Goal: Information Seeking & Learning: Learn about a topic

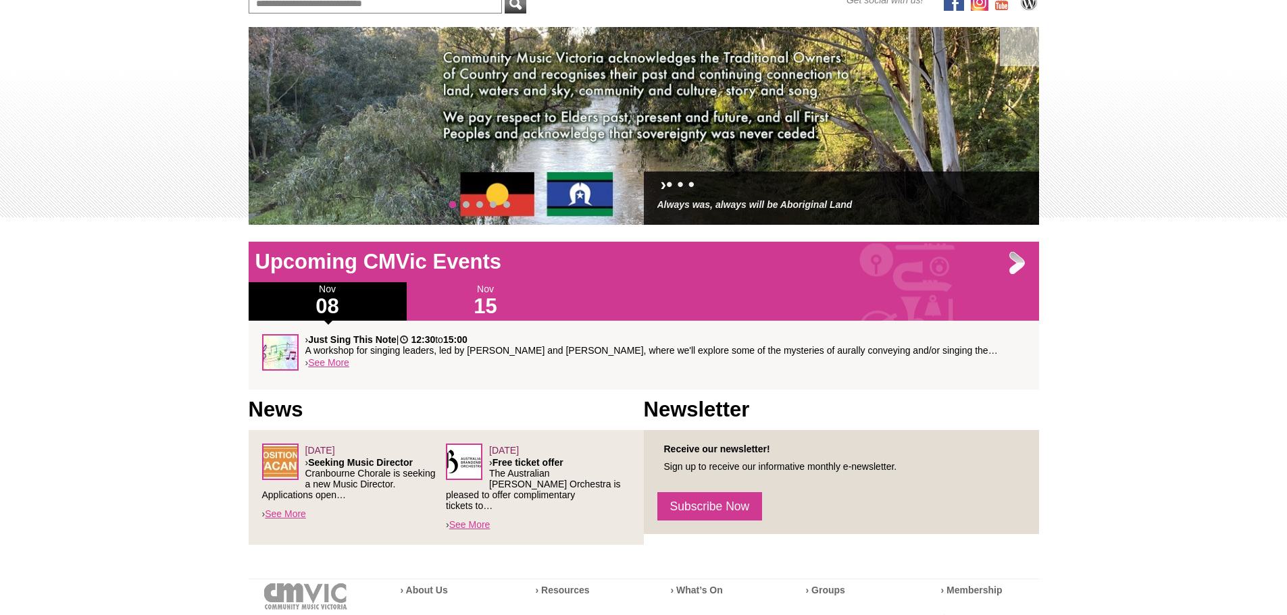
scroll to position [203, 0]
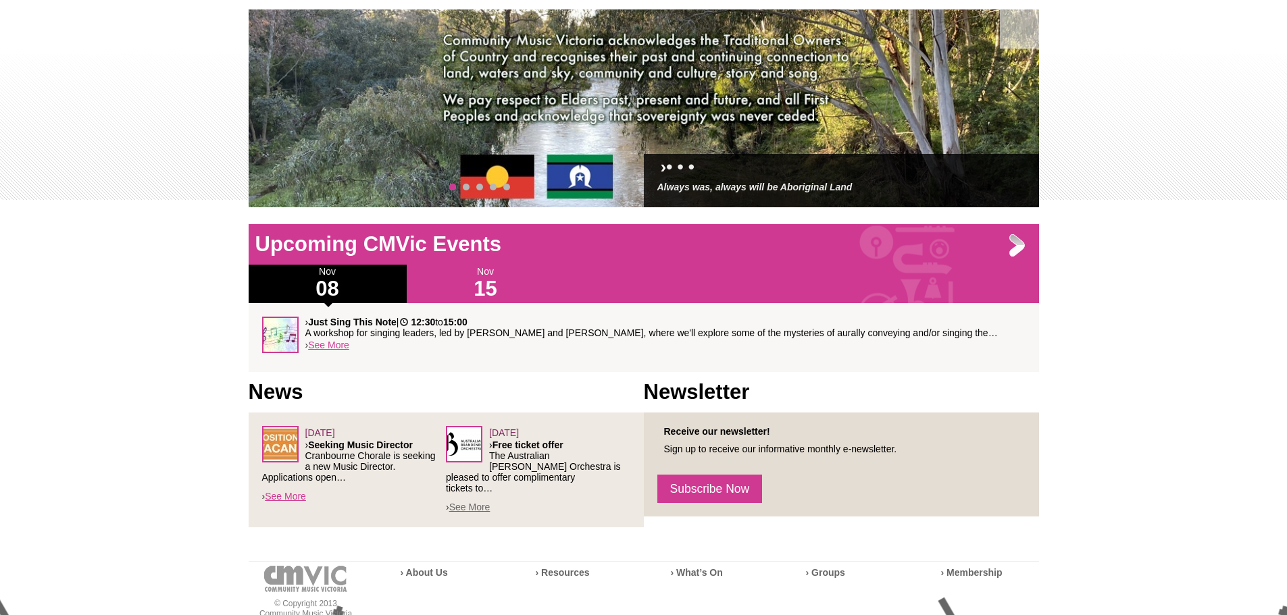
click at [482, 502] on link "See More" at bounding box center [469, 507] width 41 height 11
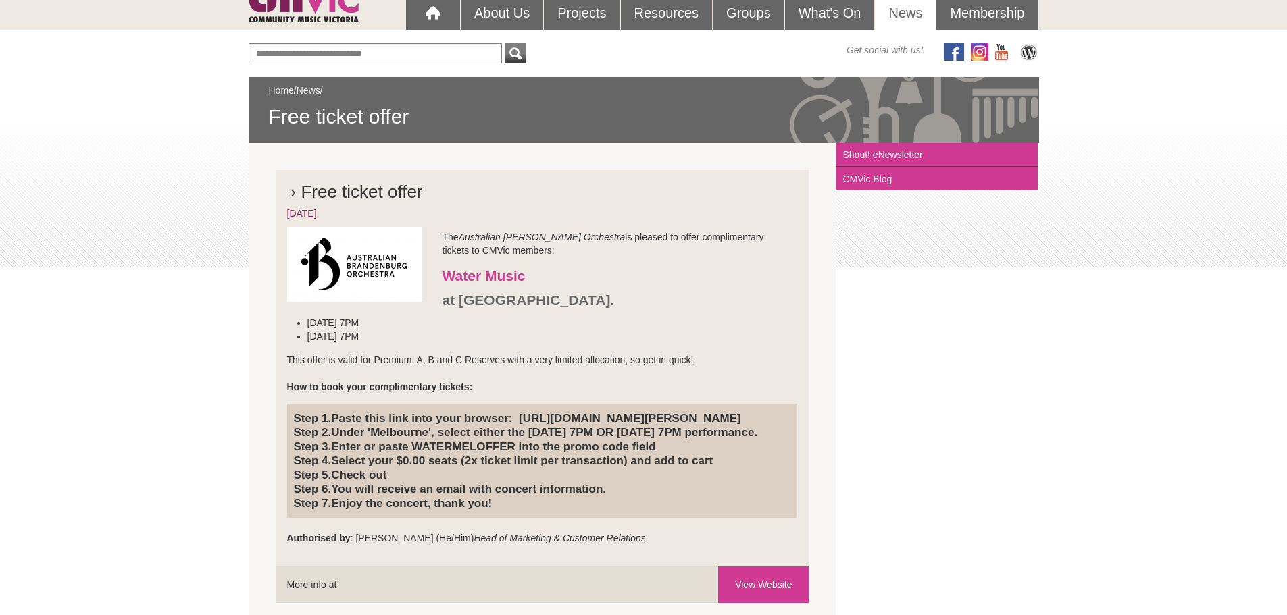
scroll to position [203, 0]
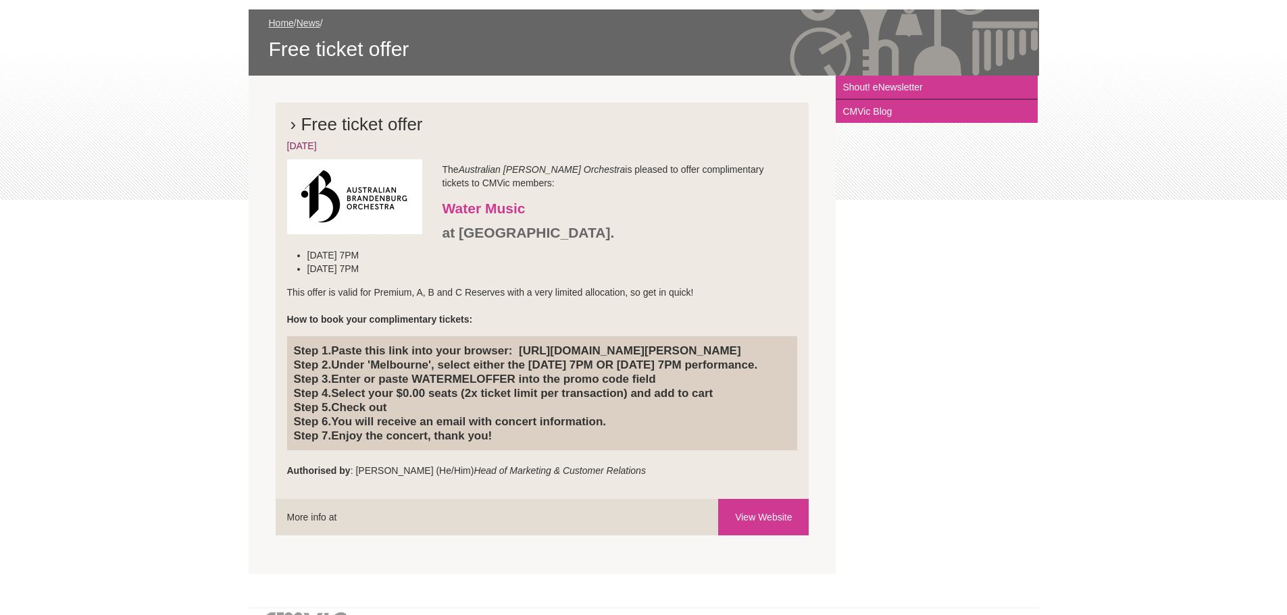
drag, startPoint x: 523, startPoint y: 348, endPoint x: 460, endPoint y: 369, distance: 66.2
click at [460, 369] on h4 "Step 1. Paste this link into your browser: https://www.brandenburg.com.au/live-…" at bounding box center [542, 393] width 497 height 99
copy h4 "https://www.brandenburg.com.au/live-concerts/events/water-music/"
click at [519, 409] on h4 "Step 1. Paste this link into your browser: https://www.brandenburg.com.au/live-…" at bounding box center [542, 393] width 497 height 99
drag, startPoint x: 414, startPoint y: 407, endPoint x: 515, endPoint y: 406, distance: 101.3
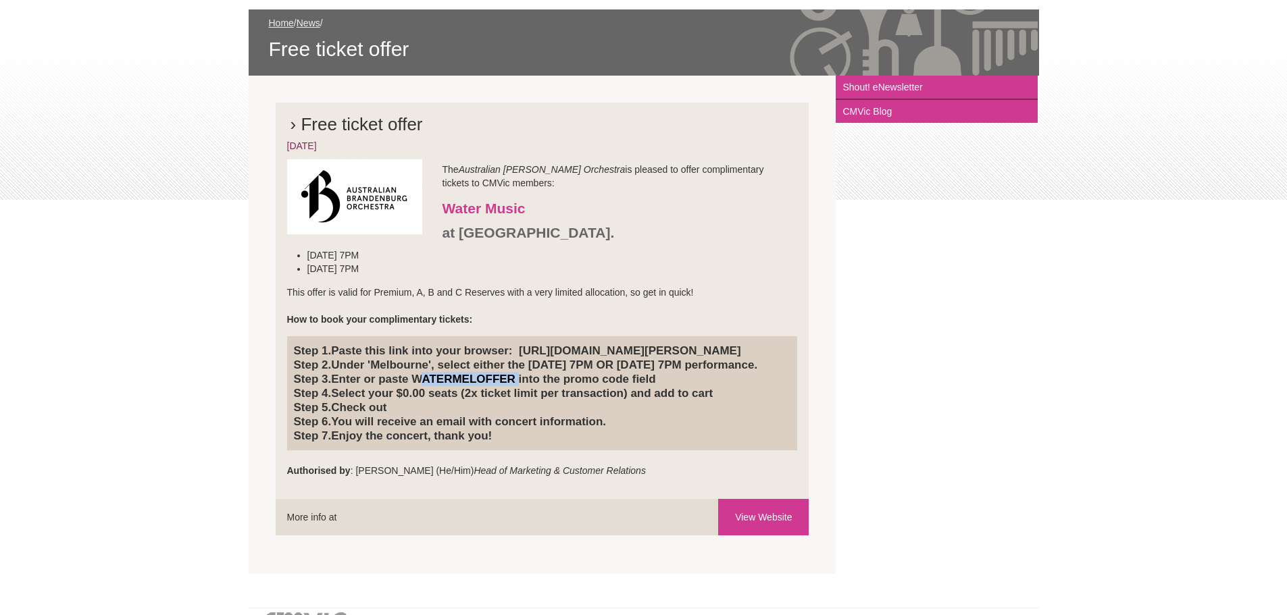
click at [515, 406] on h4 "Step 1. Paste this link into your browser: https://www.brandenburg.com.au/live-…" at bounding box center [542, 393] width 497 height 99
copy h4 "WATERMELOFFER"
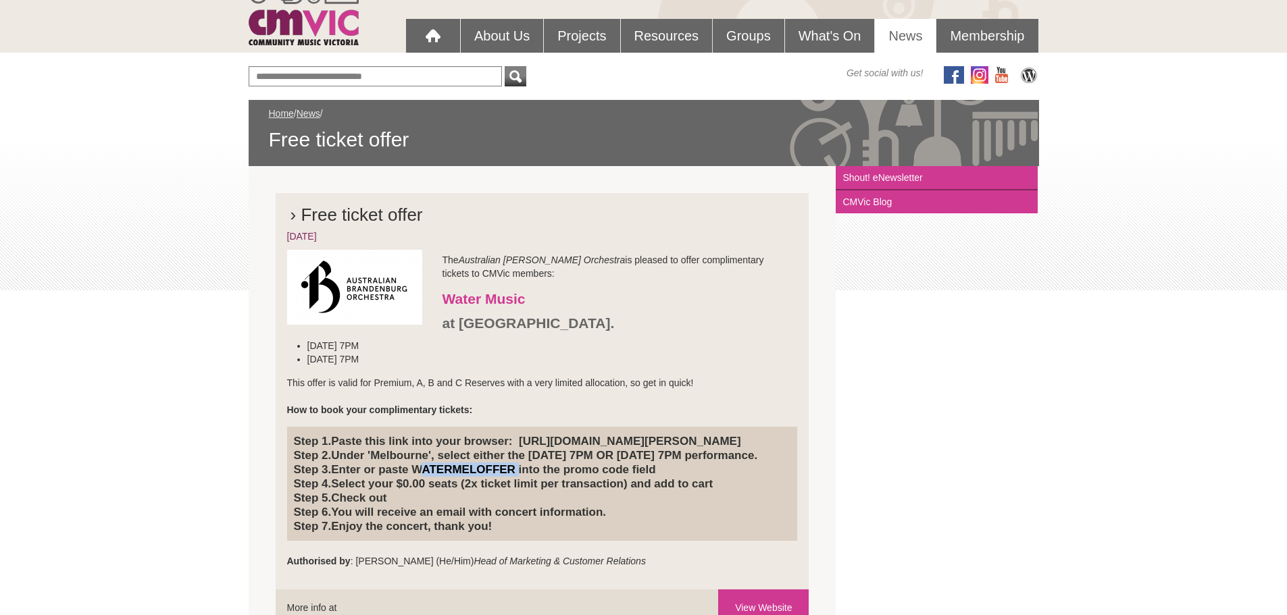
scroll to position [0, 0]
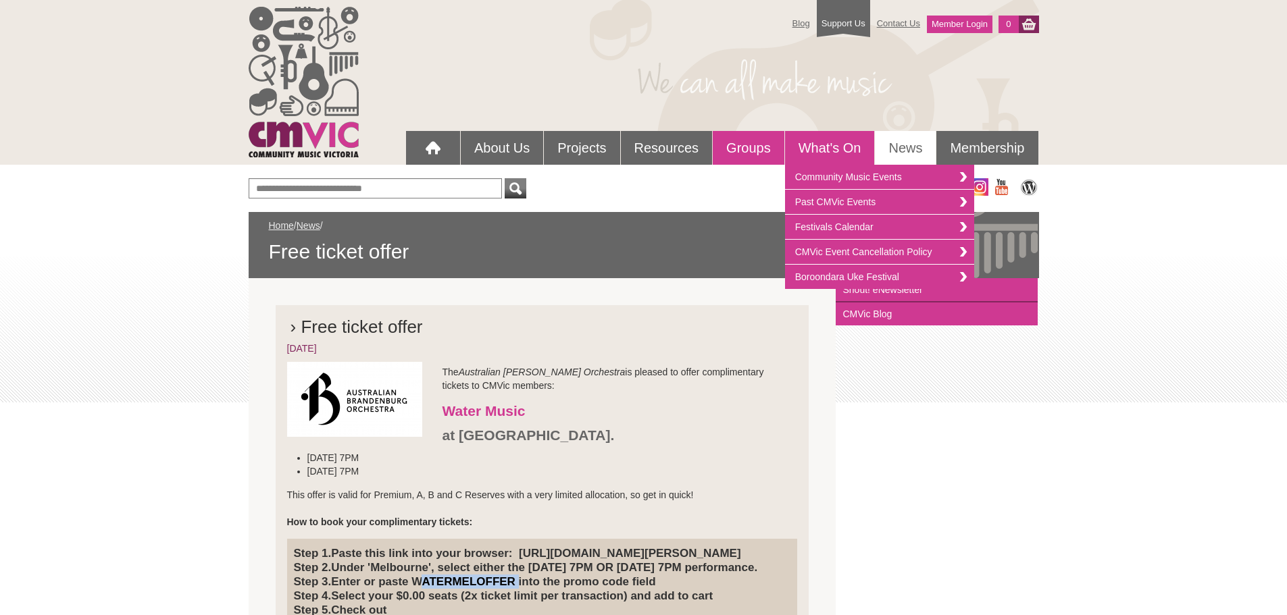
click at [757, 154] on link "Groups" at bounding box center [749, 148] width 72 height 34
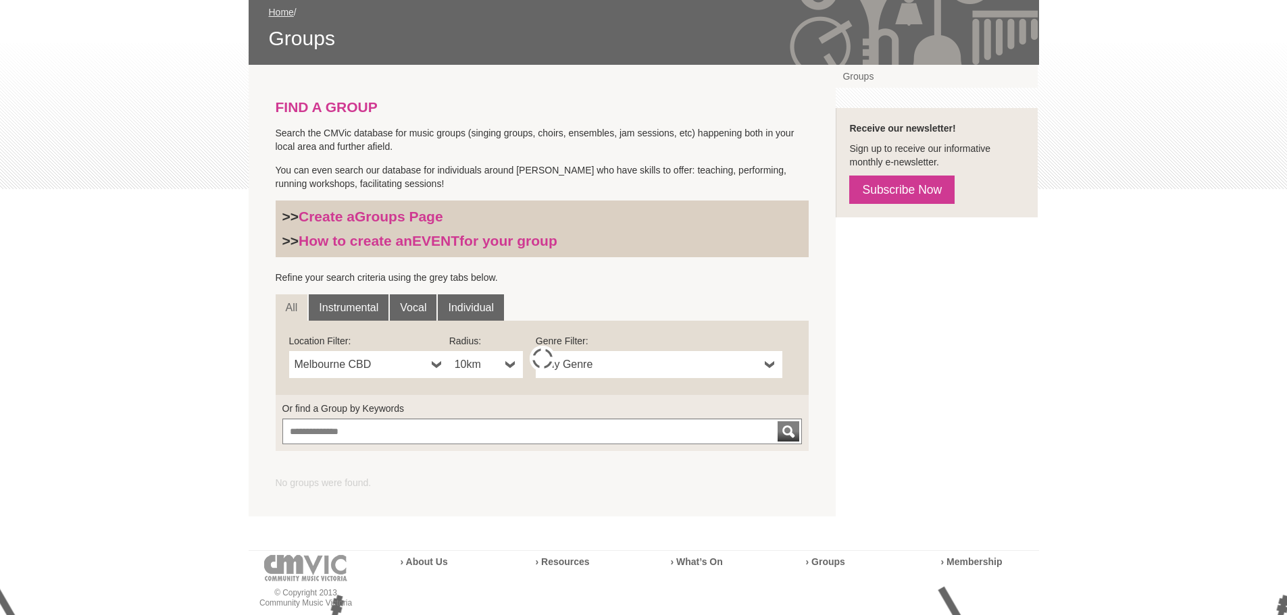
scroll to position [270, 0]
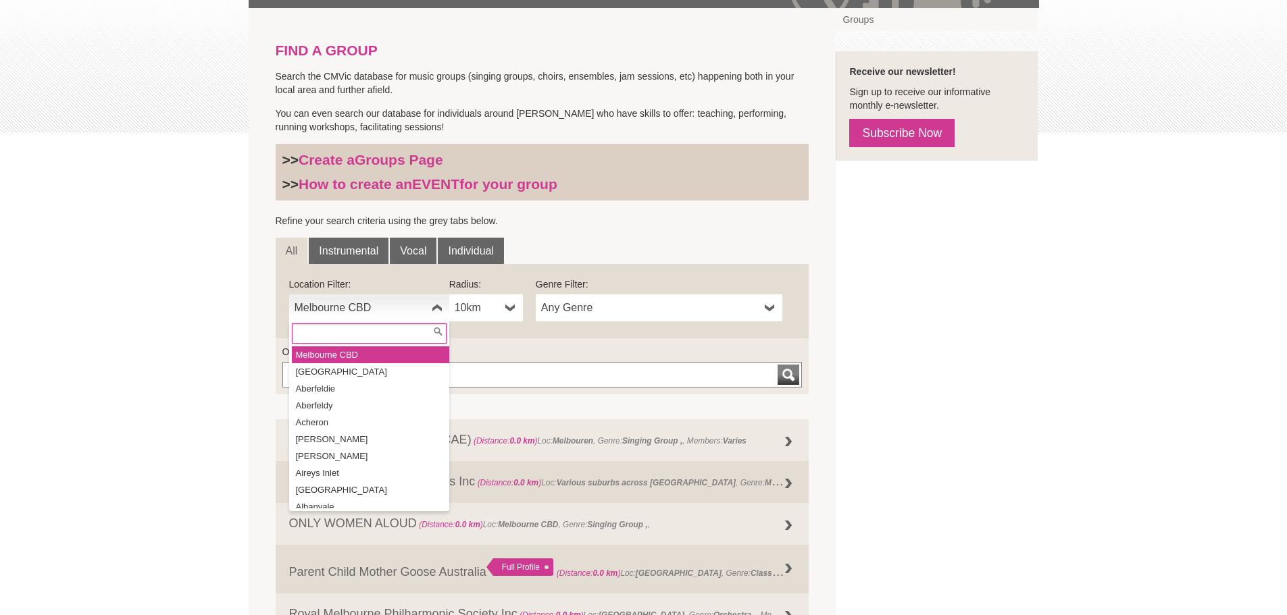
click at [440, 305] on b at bounding box center [437, 307] width 11 height 27
click at [359, 340] on input "text" at bounding box center [369, 334] width 155 height 20
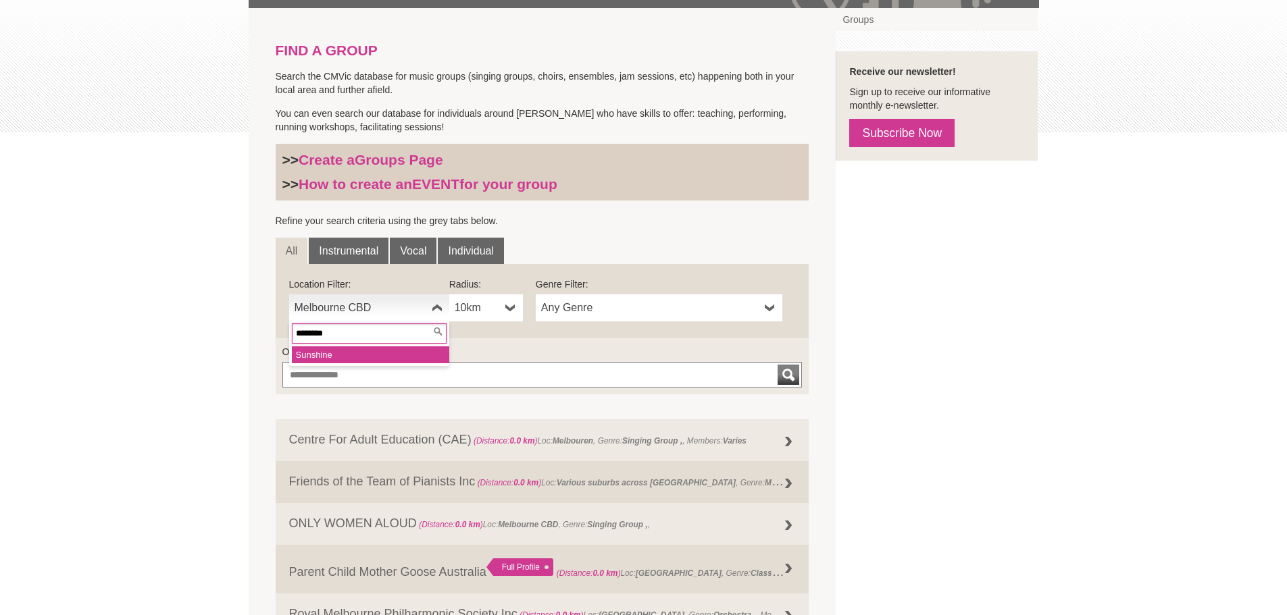
type input "********"
click at [332, 357] on em "Sunshine" at bounding box center [314, 355] width 36 height 10
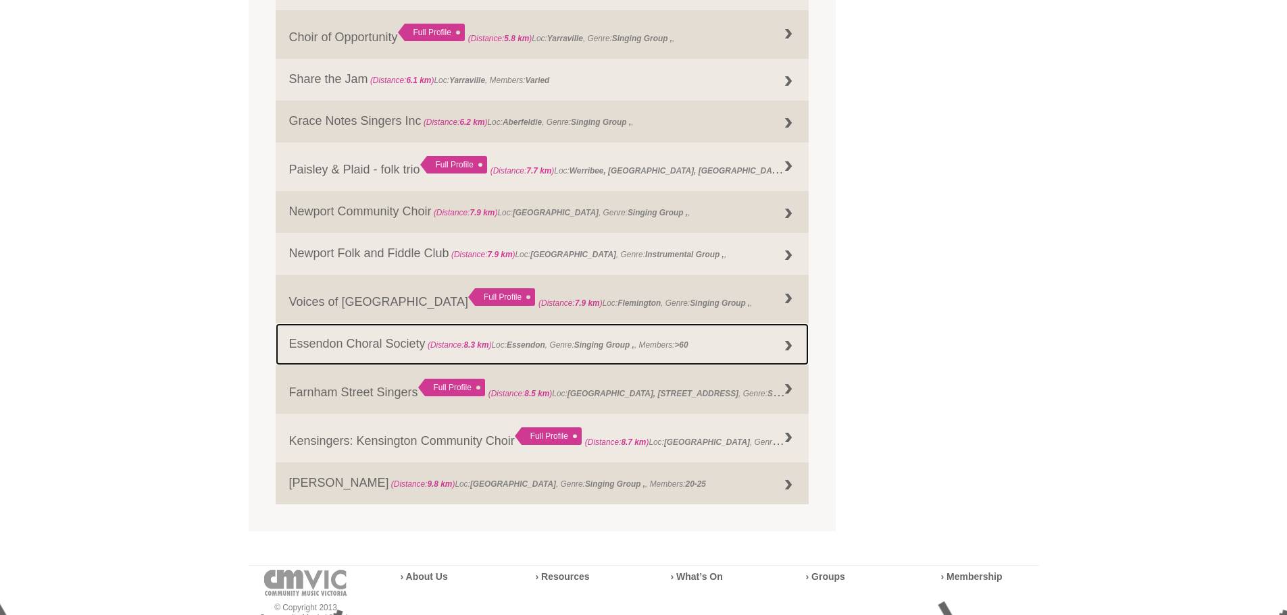
scroll to position [1081, 0]
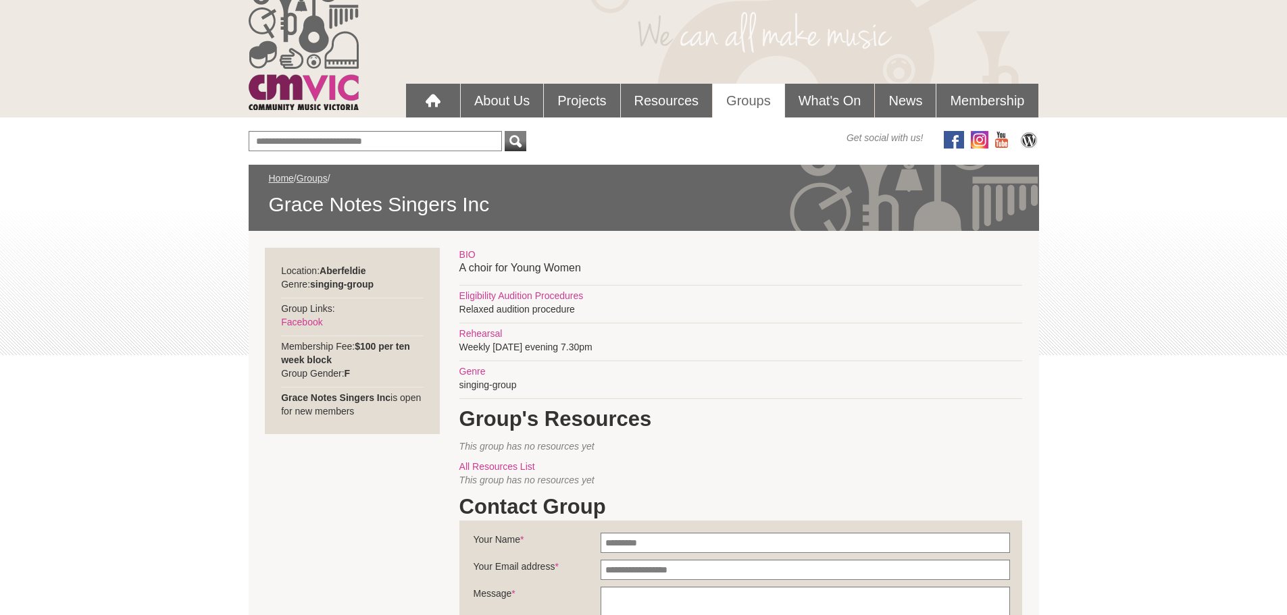
scroll to position [68, 0]
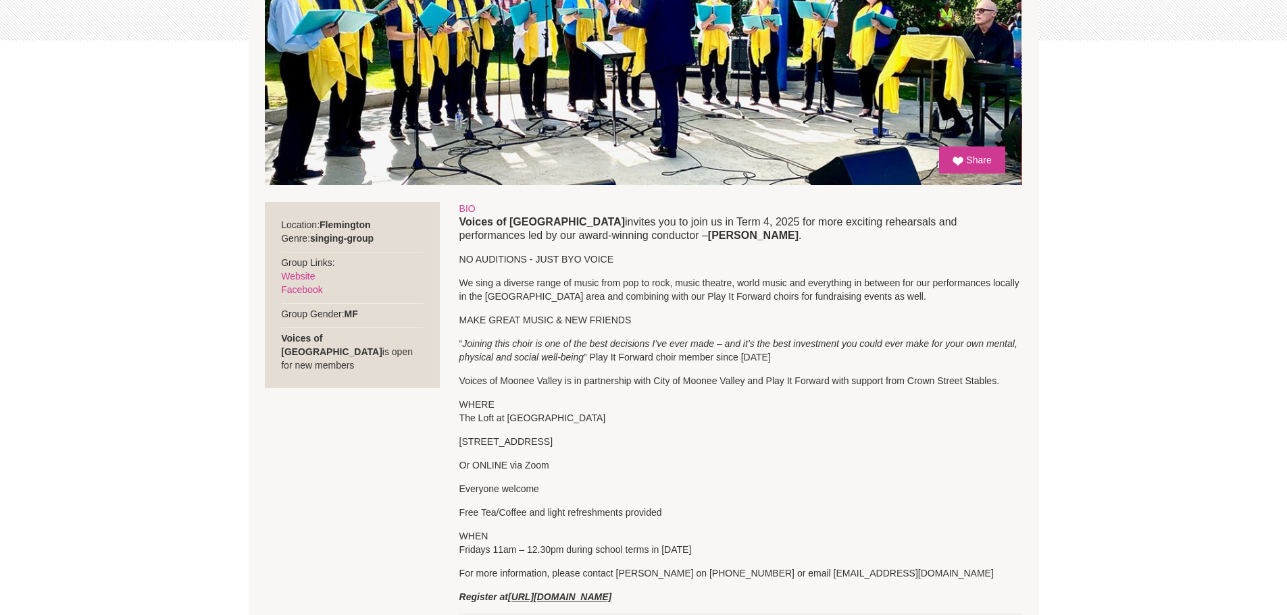
scroll to position [405, 0]
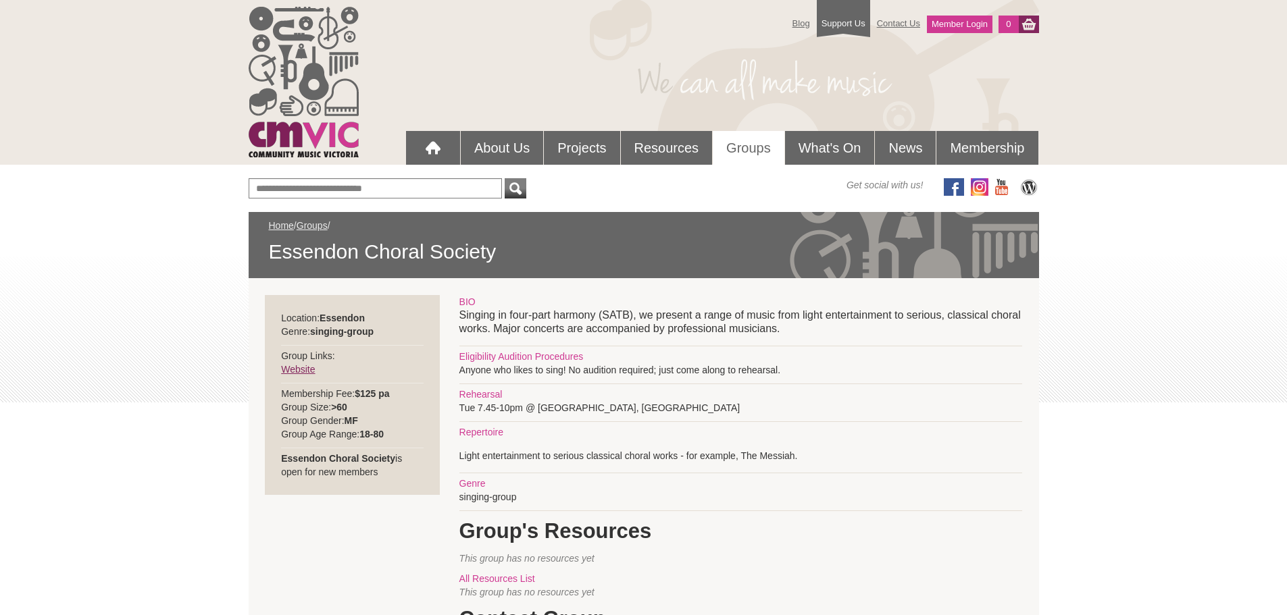
click at [297, 366] on link "Website" at bounding box center [298, 369] width 34 height 11
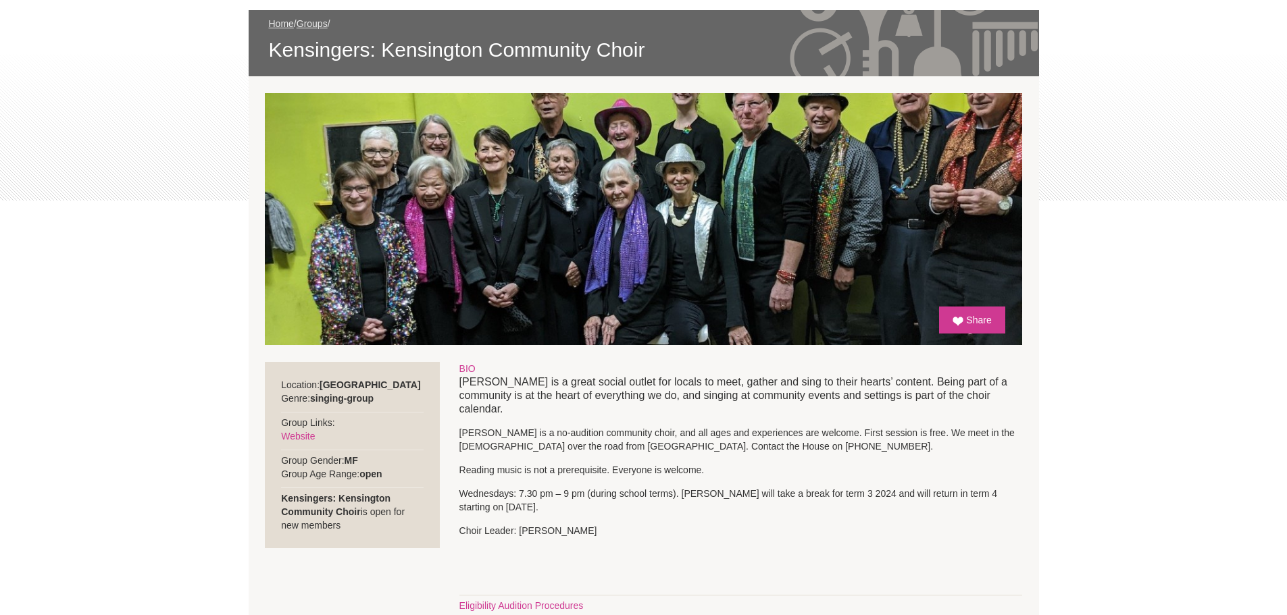
scroll to position [203, 0]
click at [288, 440] on link "Website" at bounding box center [298, 435] width 34 height 11
